Goal: Information Seeking & Learning: Find specific fact

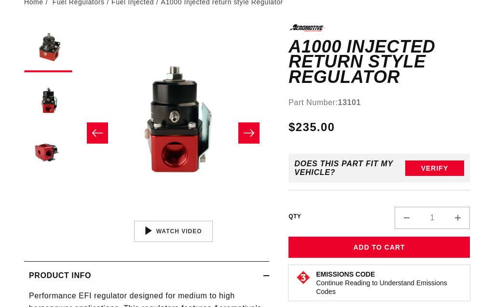
scroll to position [110, 0]
click at [257, 130] on button "Slide right" at bounding box center [248, 133] width 21 height 21
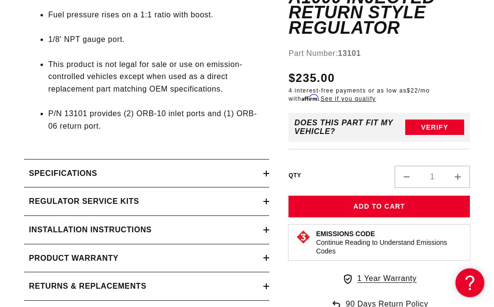
scroll to position [550, 0]
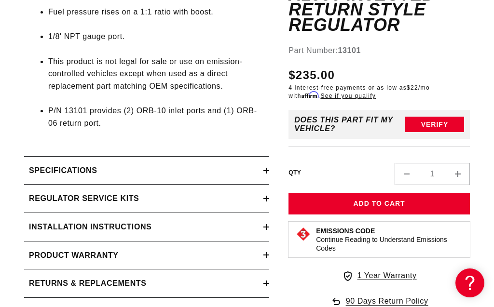
click at [92, 192] on h2 "Regulator Service Kits" at bounding box center [84, 198] width 110 height 13
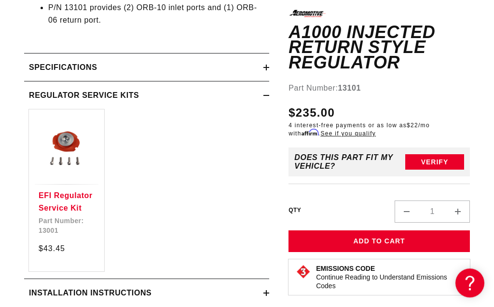
scroll to position [660, 0]
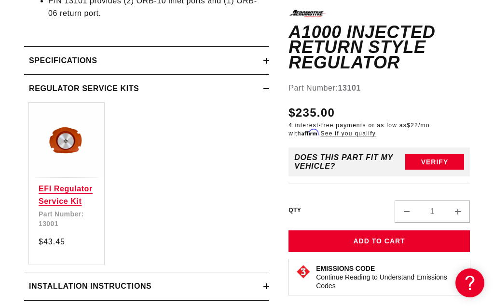
click at [73, 186] on link "EFI Regulator Service Kit" at bounding box center [67, 195] width 56 height 25
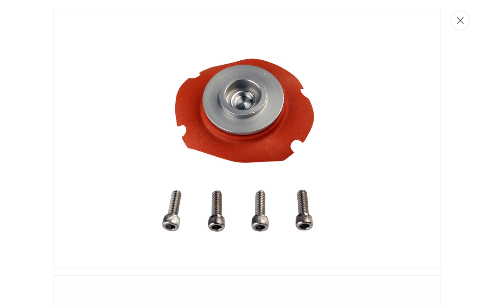
click at [465, 17] on button "Close" at bounding box center [460, 21] width 19 height 20
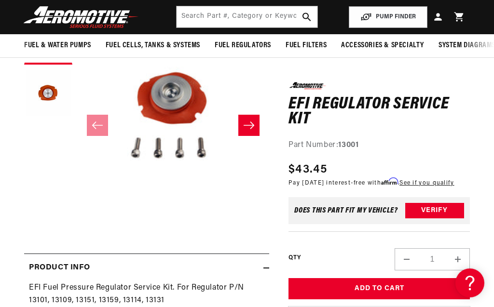
scroll to position [117, 0]
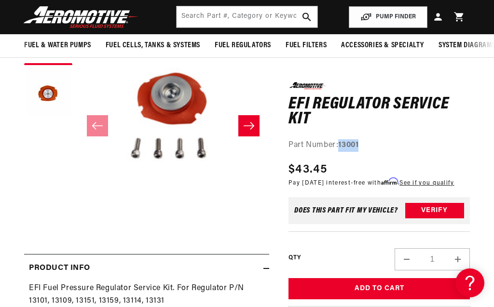
drag, startPoint x: 341, startPoint y: 143, endPoint x: 364, endPoint y: 145, distance: 23.2
click at [364, 145] on div "Part Number: 13001" at bounding box center [378, 145] width 181 height 13
copy strong "13001"
